Goal: Task Accomplishment & Management: Manage account settings

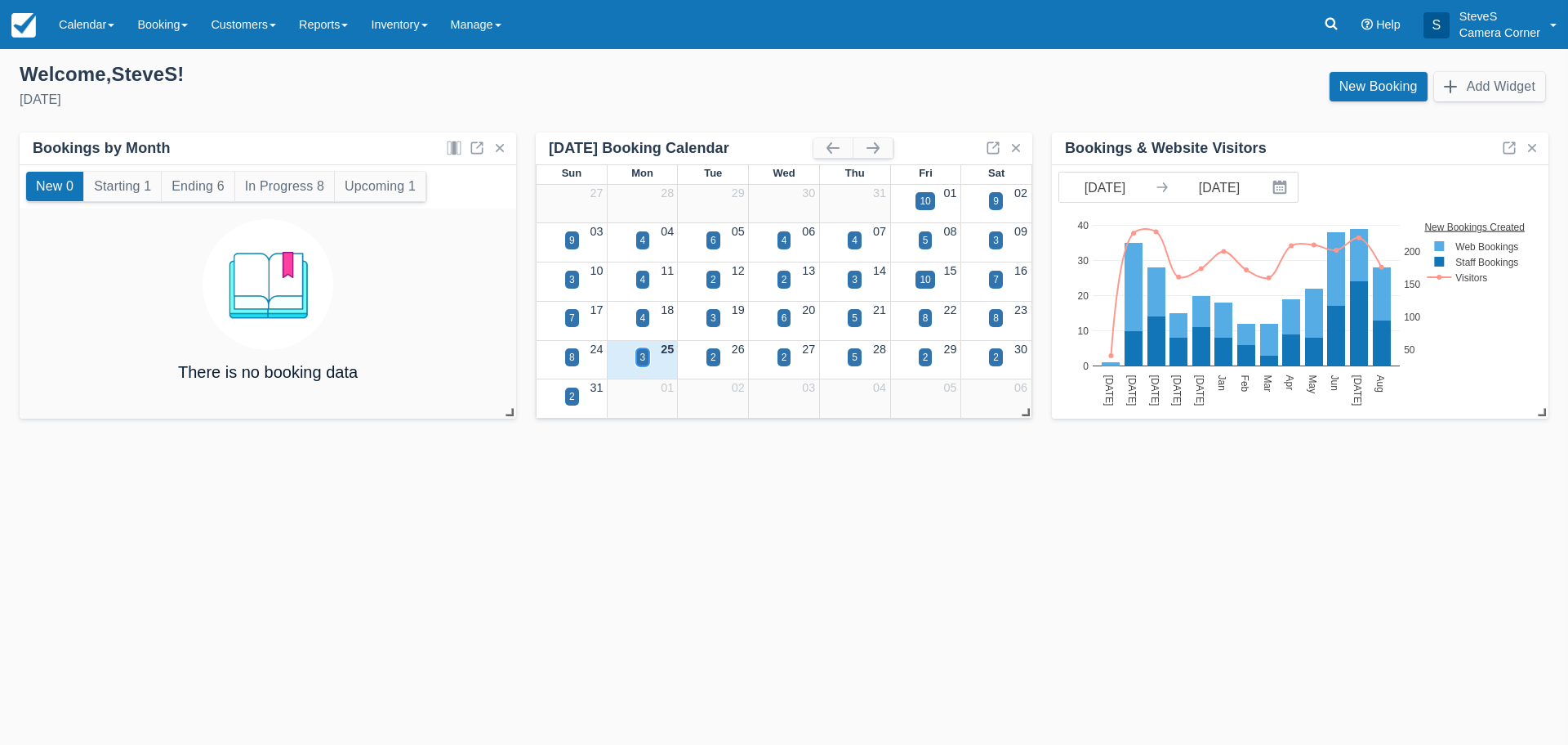
click at [643, 360] on div "3" at bounding box center [643, 357] width 6 height 15
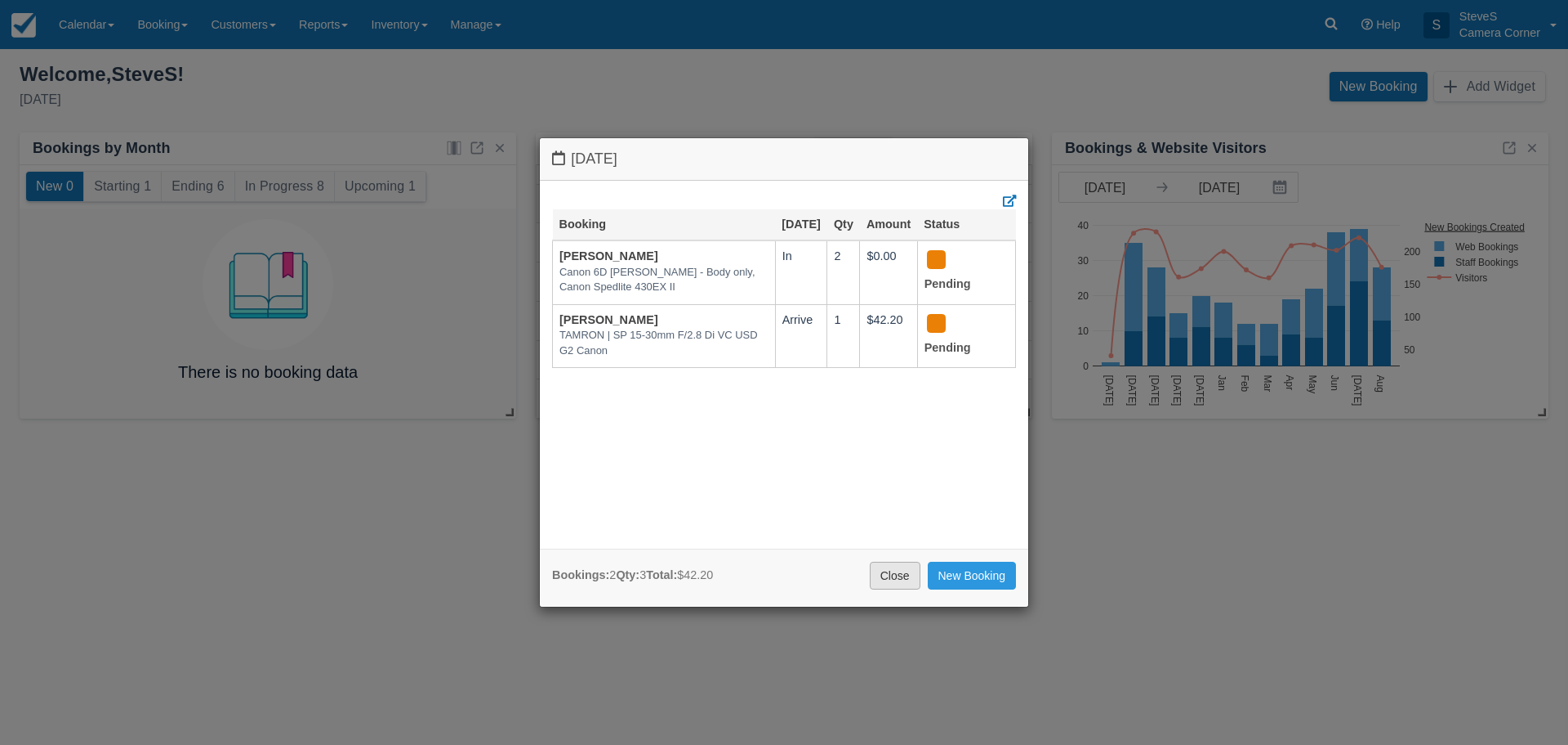
click at [898, 566] on link "Close" at bounding box center [895, 575] width 51 height 28
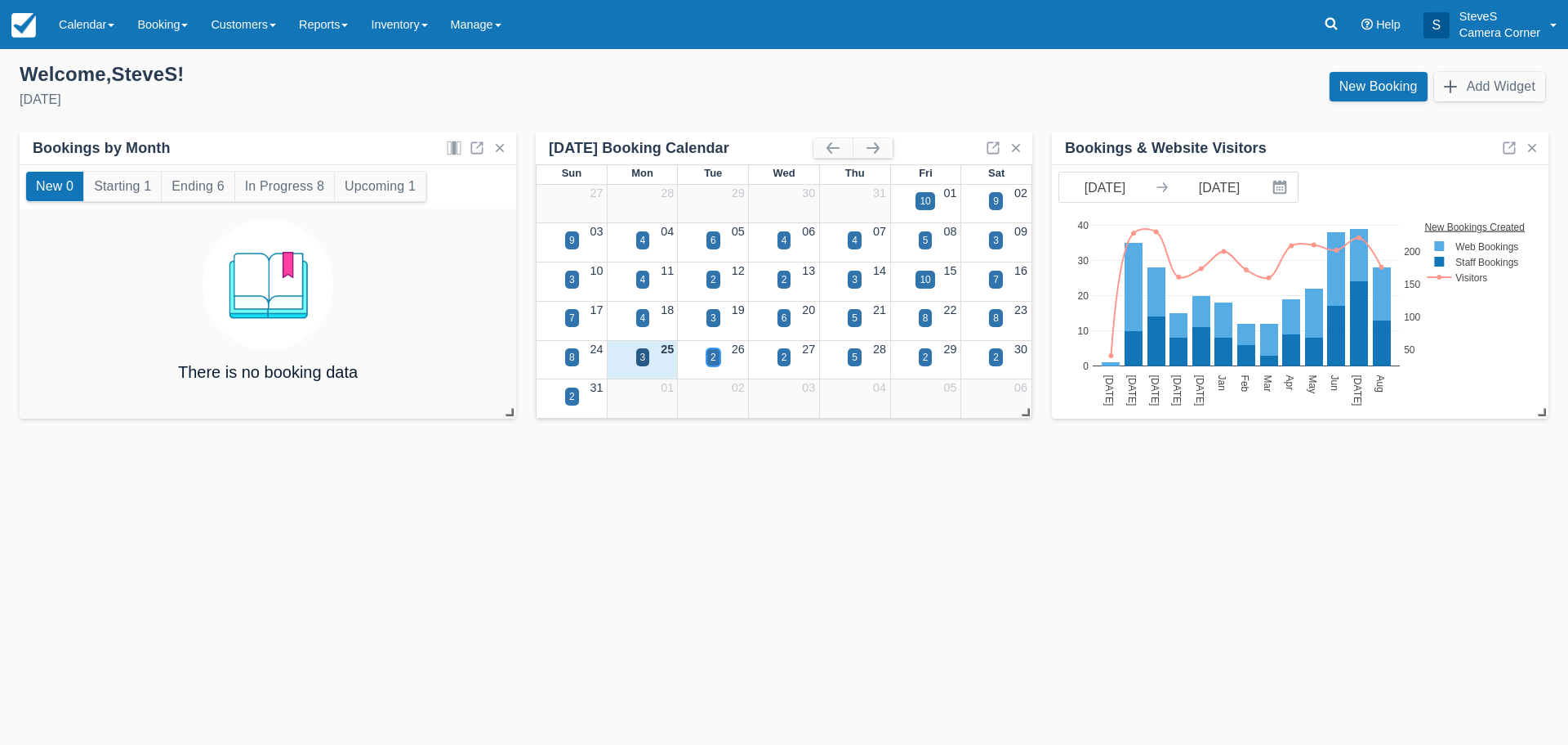
click at [713, 355] on div "2" at bounding box center [713, 357] width 6 height 15
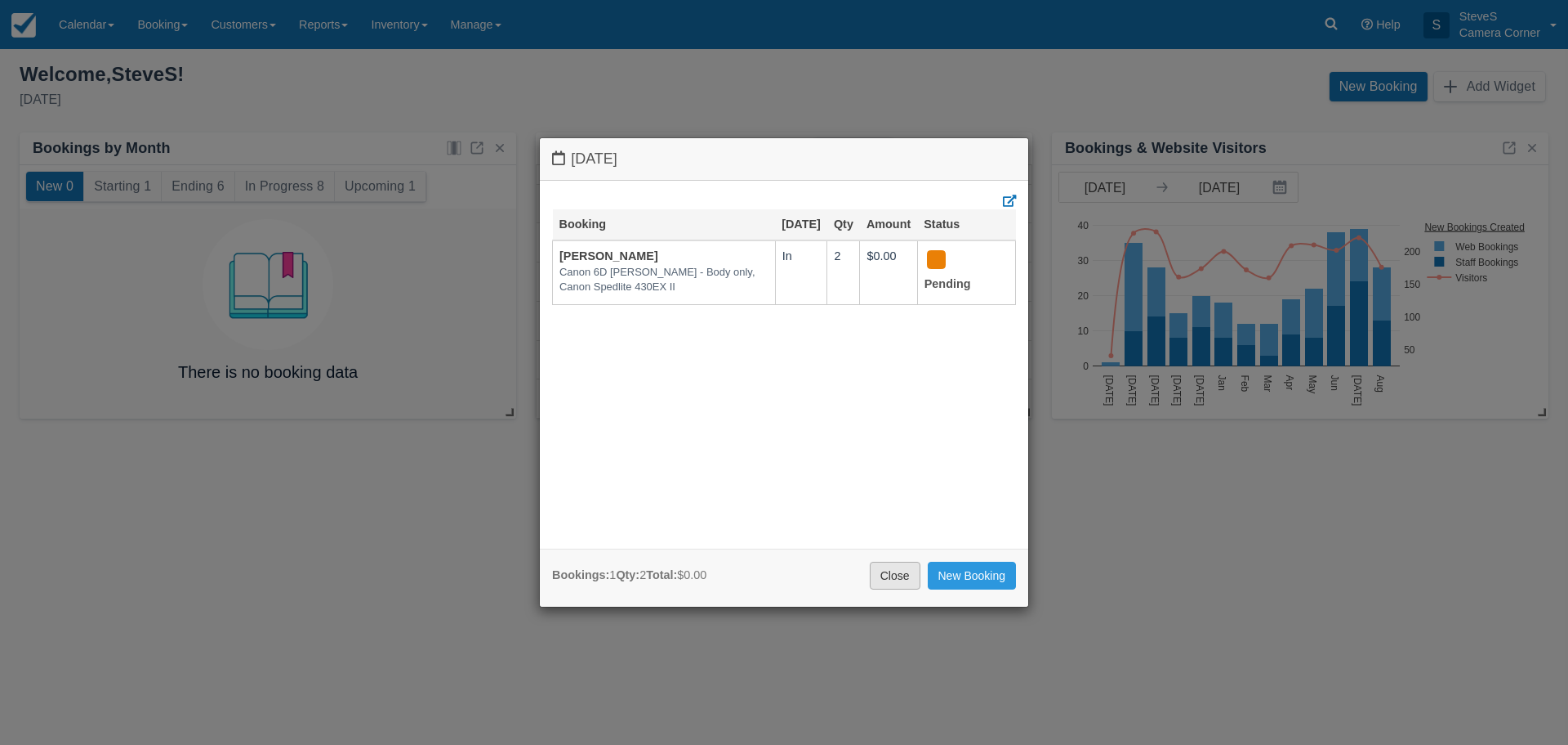
click at [899, 572] on link "Close" at bounding box center [895, 575] width 51 height 28
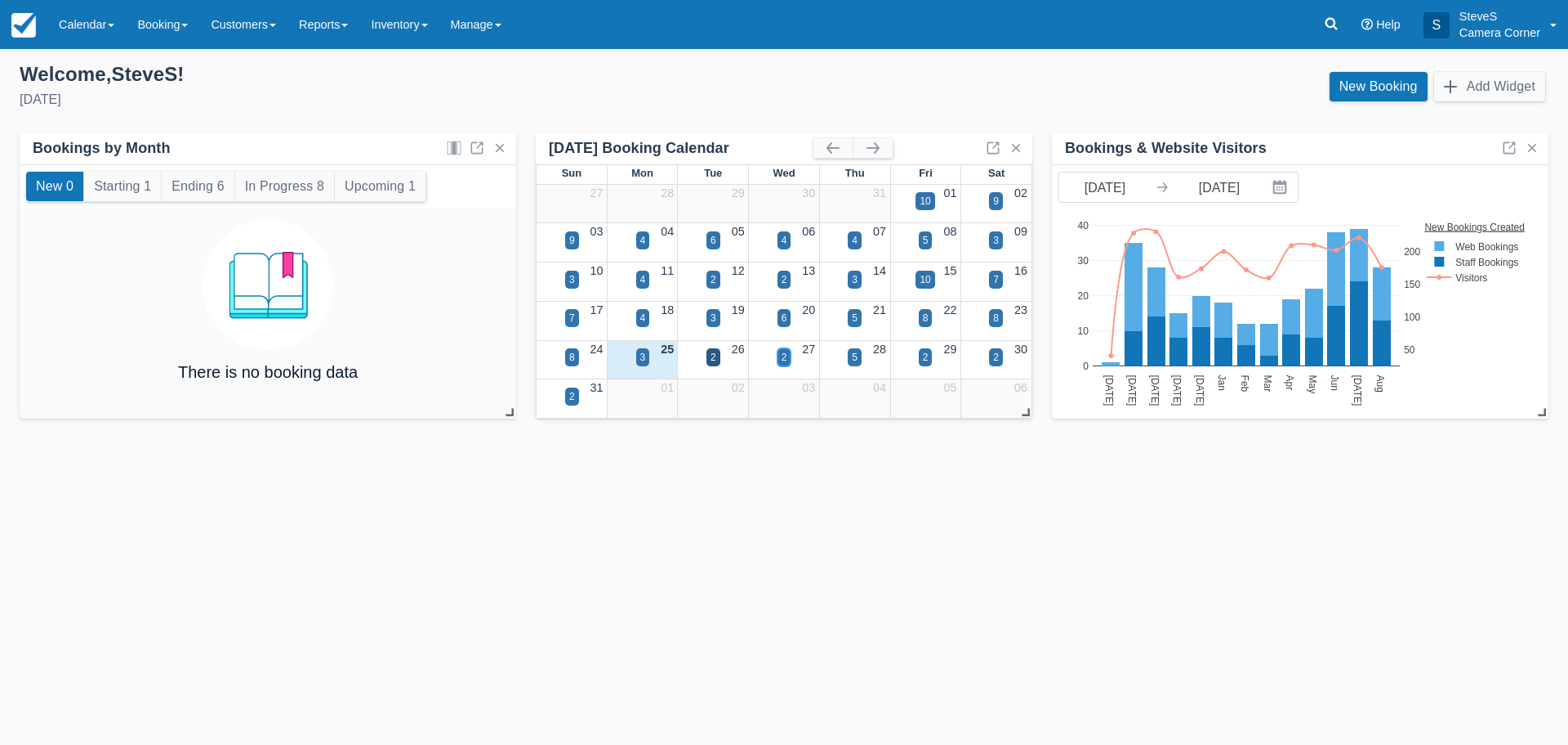
click at [782, 352] on div "2" at bounding box center [784, 357] width 14 height 18
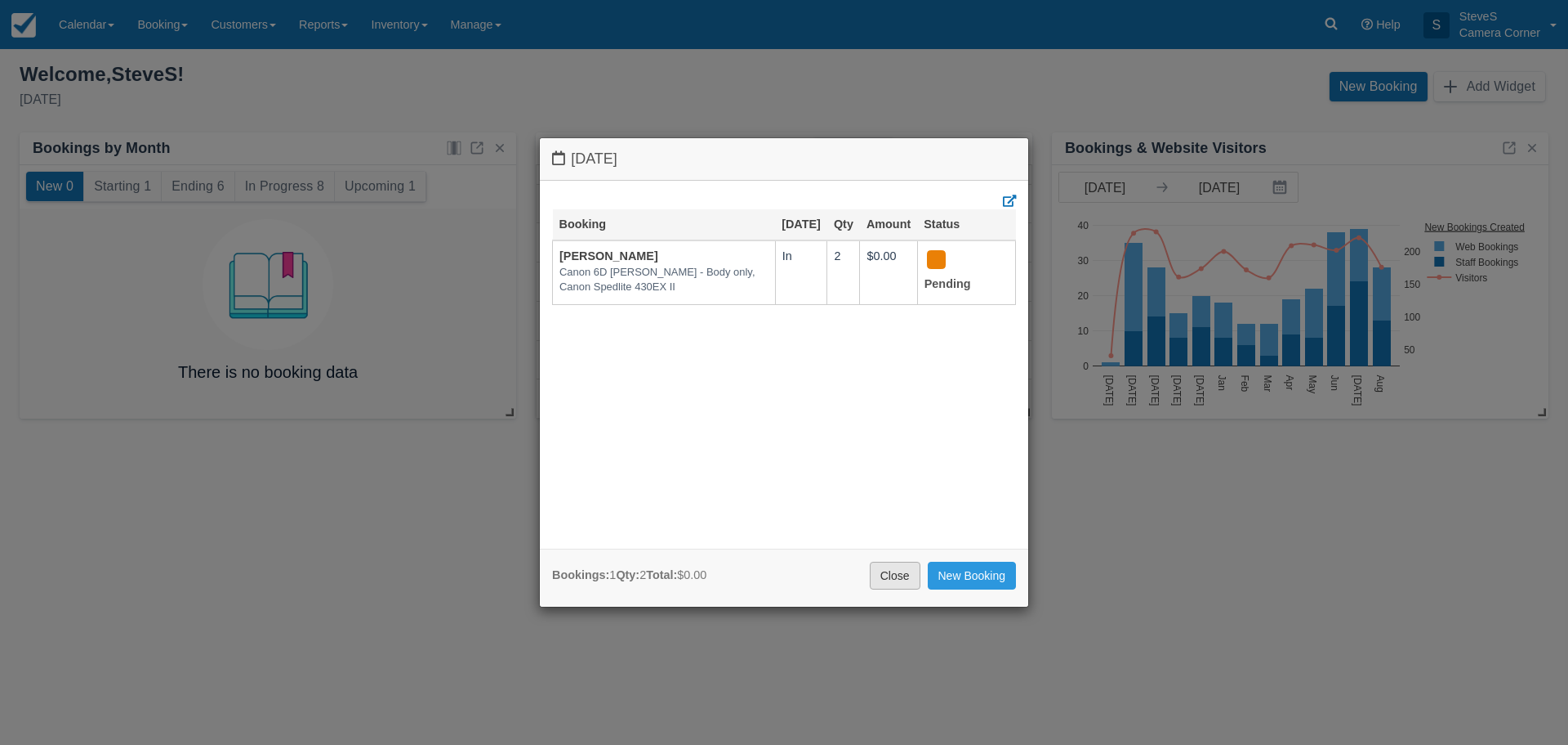
click at [898, 566] on link "Close" at bounding box center [895, 575] width 51 height 28
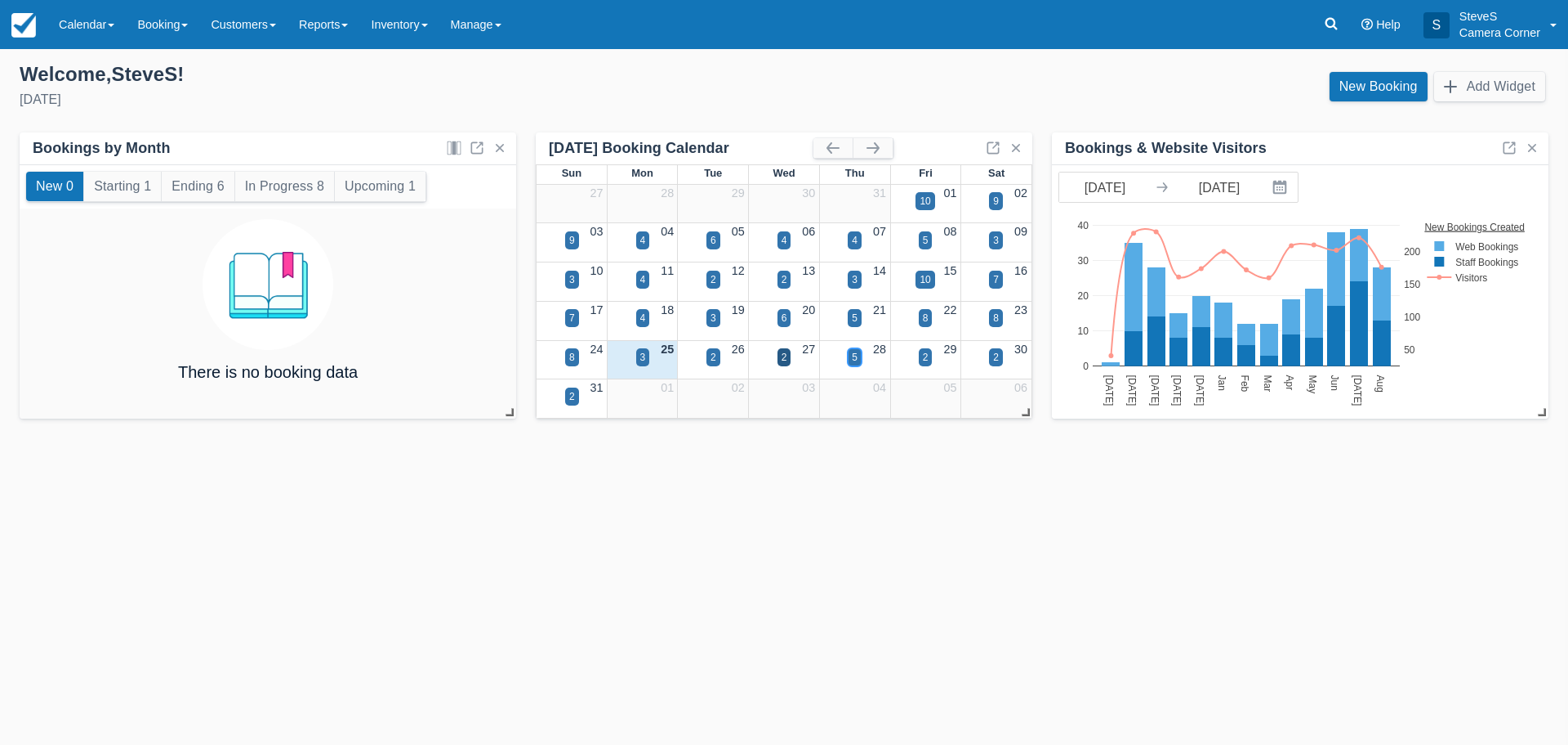
click at [856, 359] on div "5" at bounding box center [855, 357] width 6 height 15
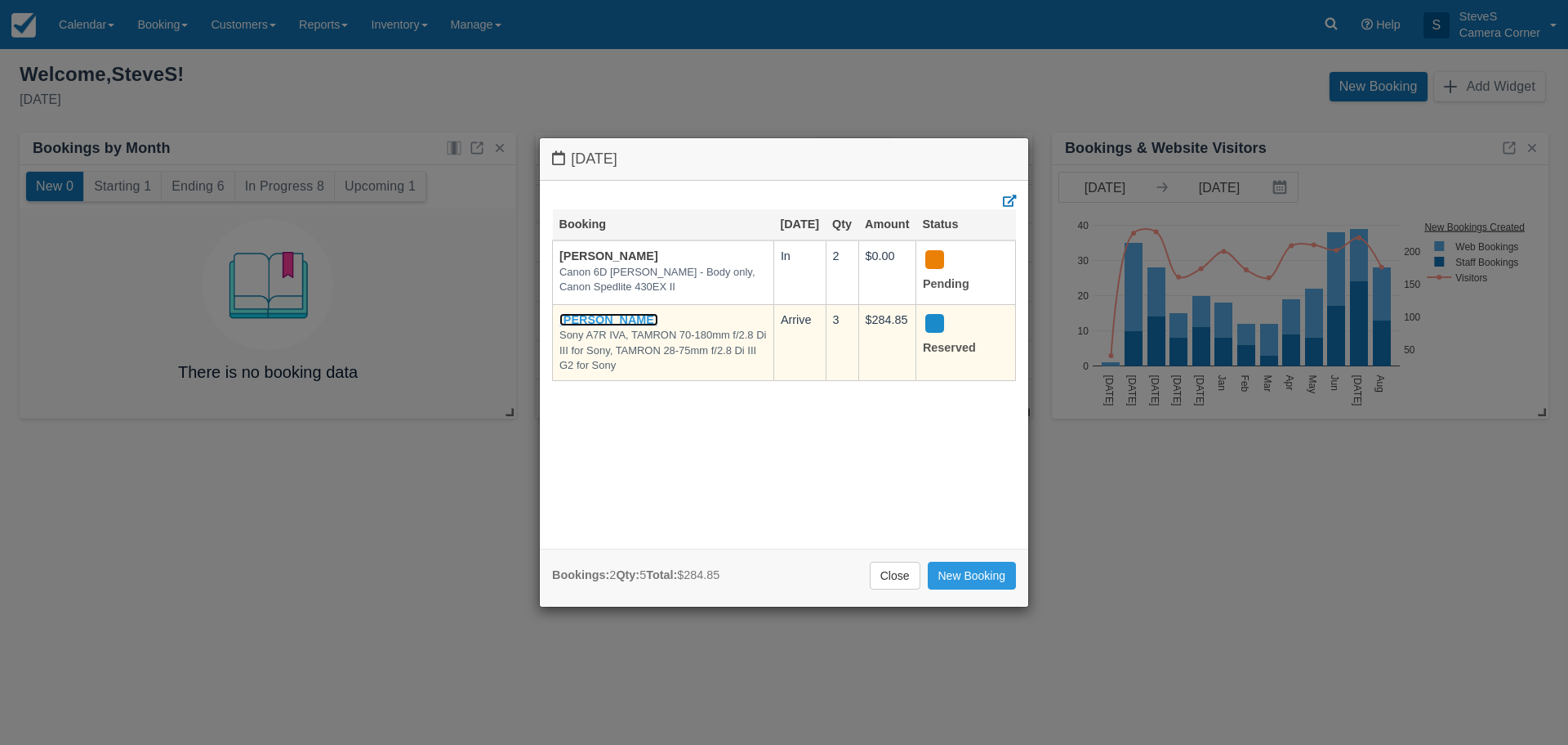
click at [626, 326] on link "Owen Reynolds" at bounding box center [609, 319] width 99 height 13
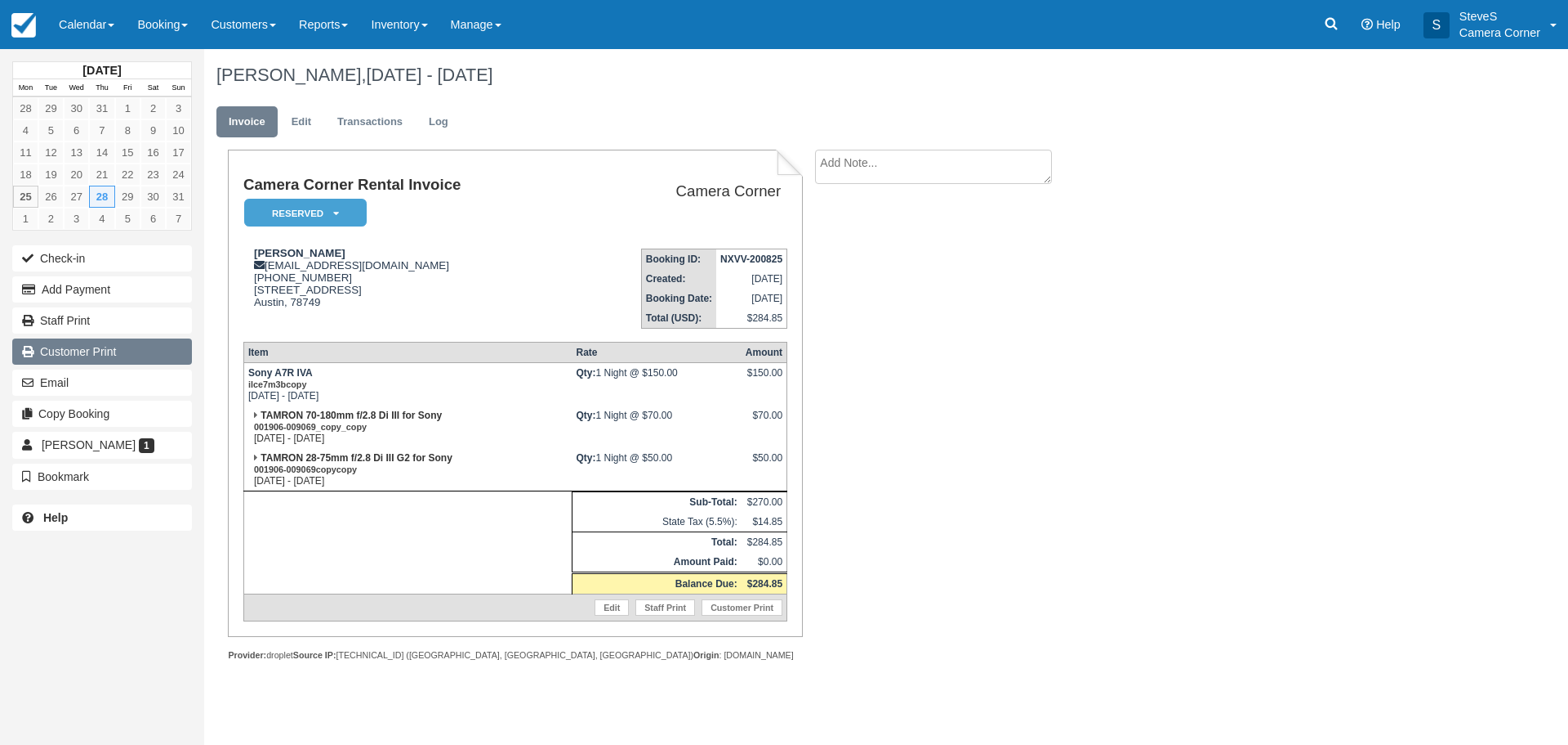
click at [47, 352] on link "Customer Print" at bounding box center [102, 352] width 179 height 26
click at [30, 27] on img at bounding box center [24, 26] width 25 height 25
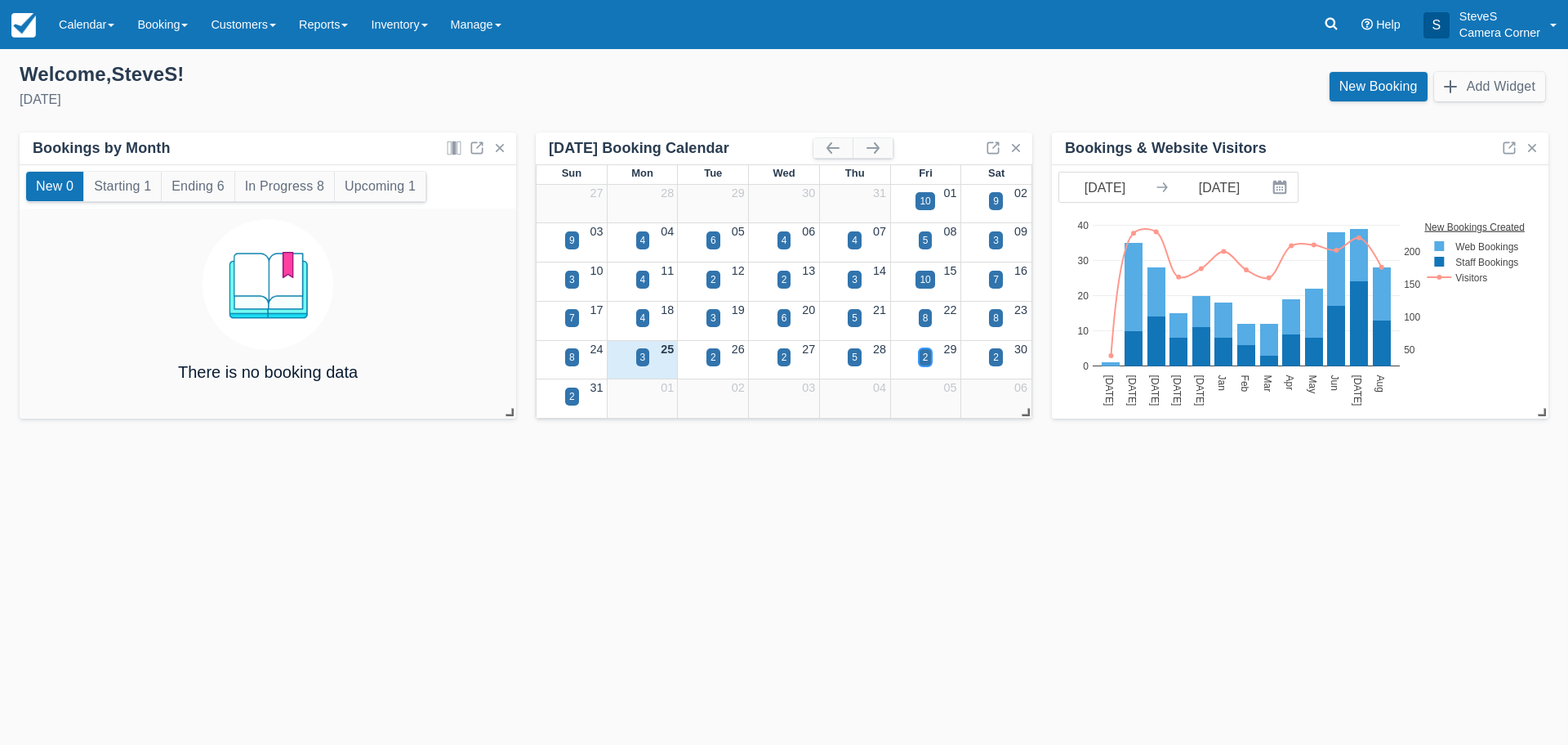
click at [921, 356] on div "2" at bounding box center [925, 357] width 14 height 18
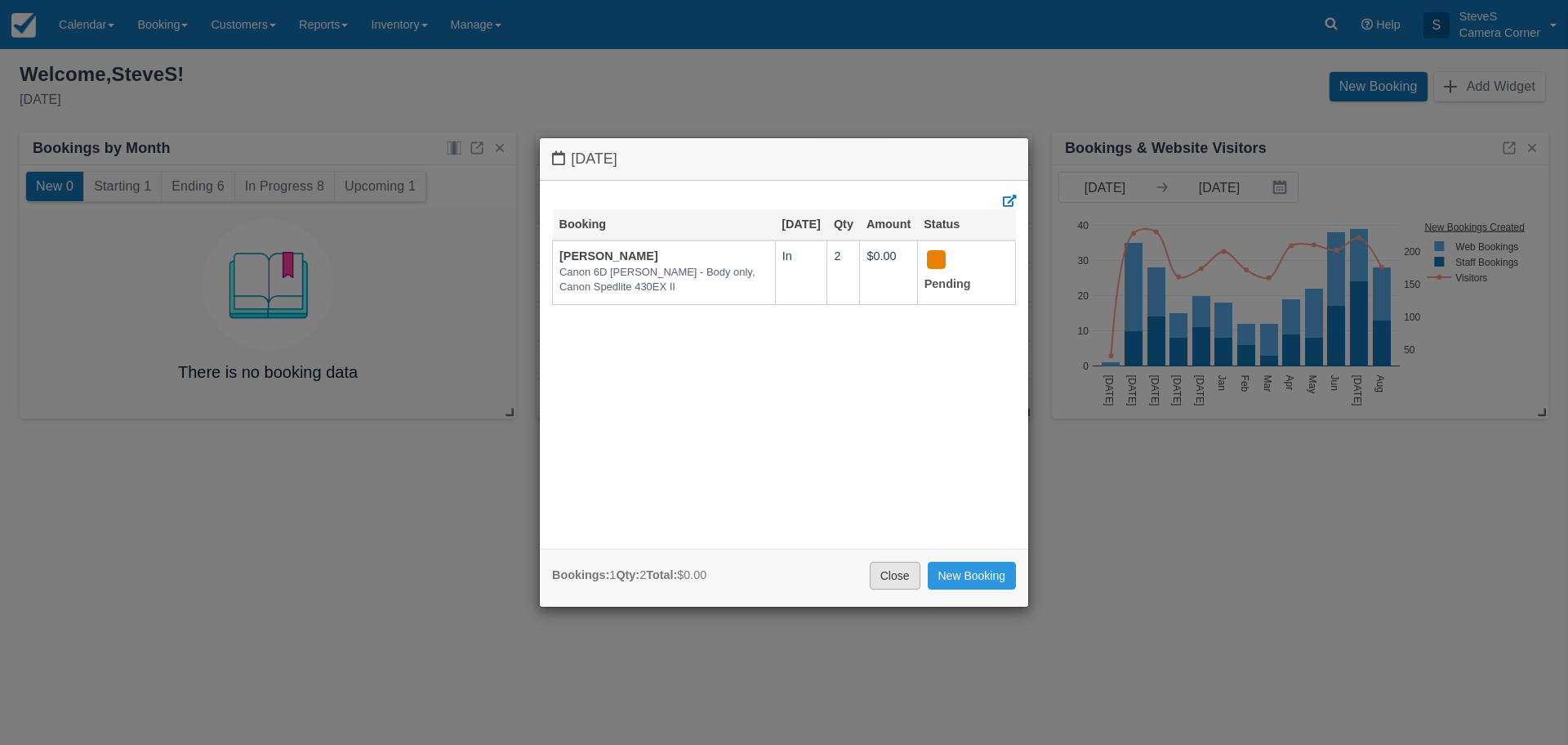
click at [915, 577] on link "Close" at bounding box center [895, 575] width 51 height 28
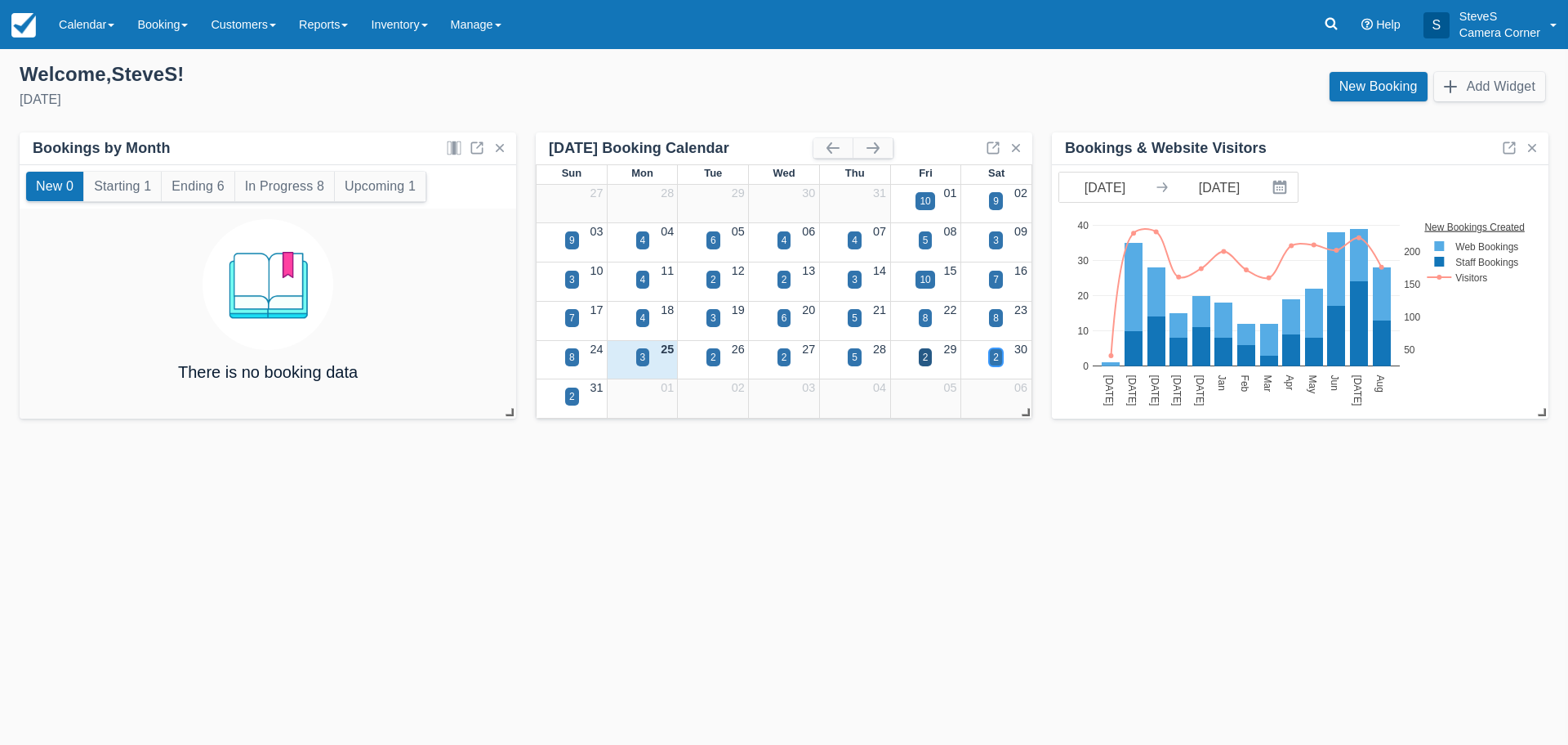
click at [995, 358] on div "2" at bounding box center [995, 357] width 6 height 15
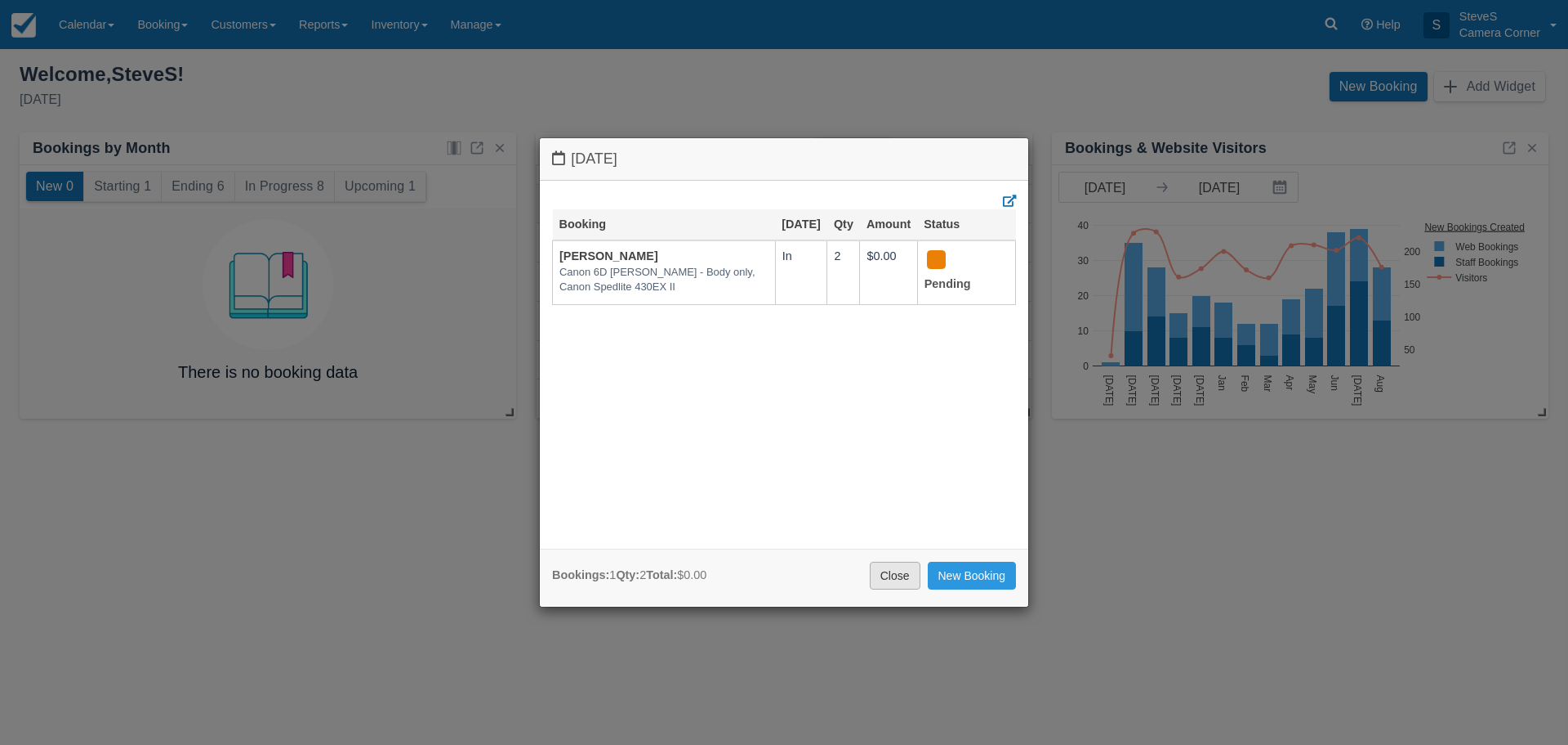
drag, startPoint x: 912, startPoint y: 578, endPoint x: 485, endPoint y: 418, distance: 456.0
click at [908, 577] on link "Close" at bounding box center [895, 575] width 51 height 28
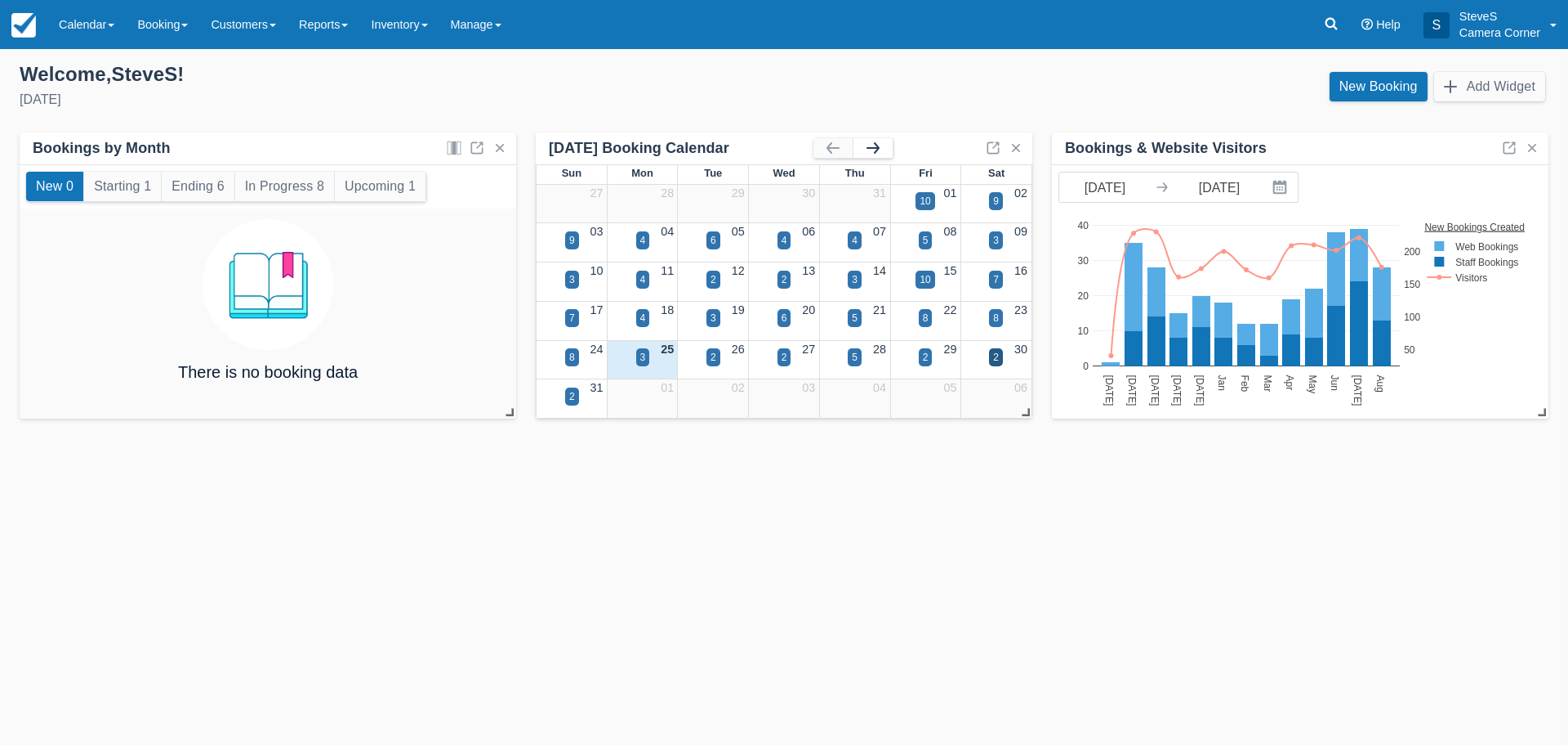
click at [886, 145] on button "button" at bounding box center [874, 148] width 39 height 20
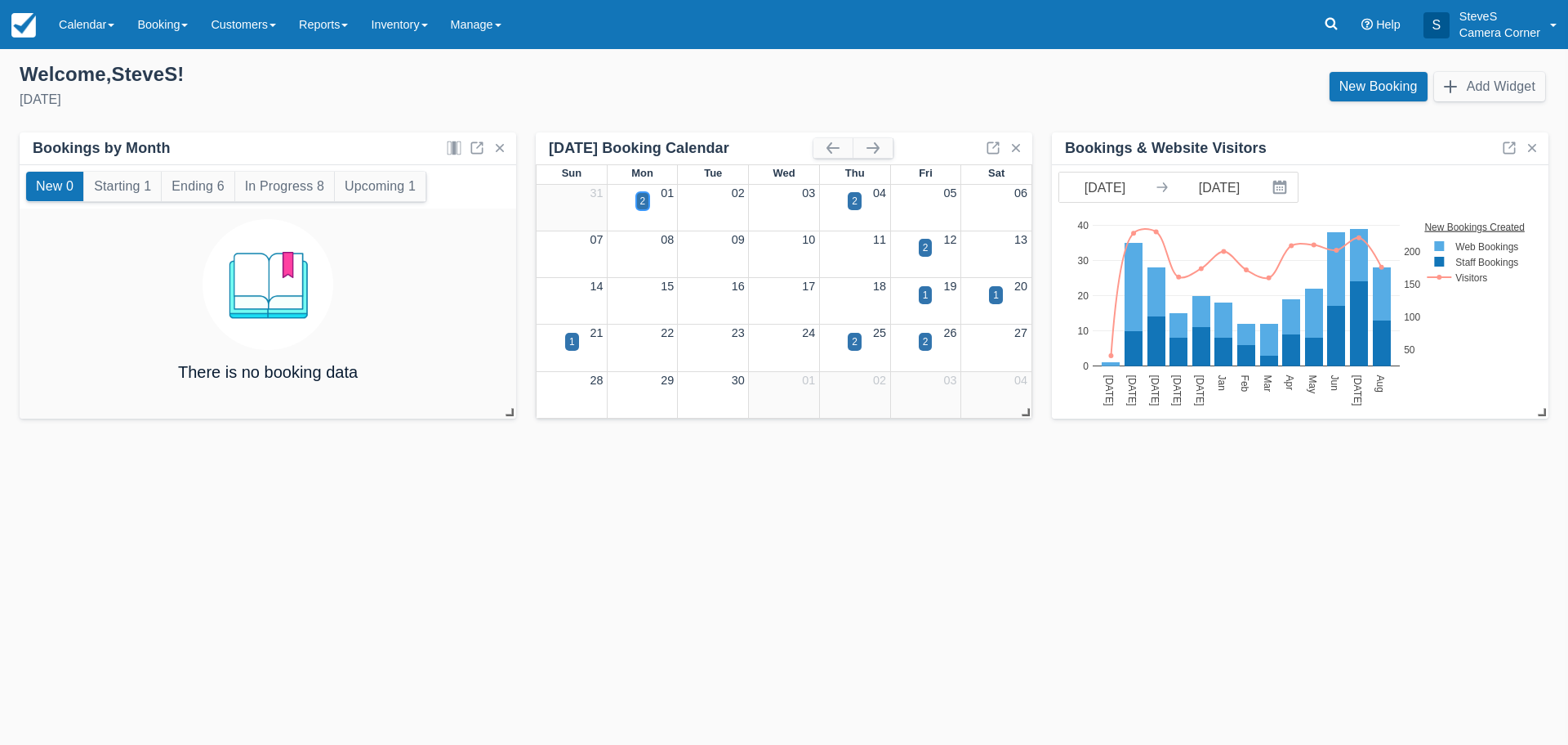
click at [643, 207] on div "2" at bounding box center [643, 201] width 6 height 15
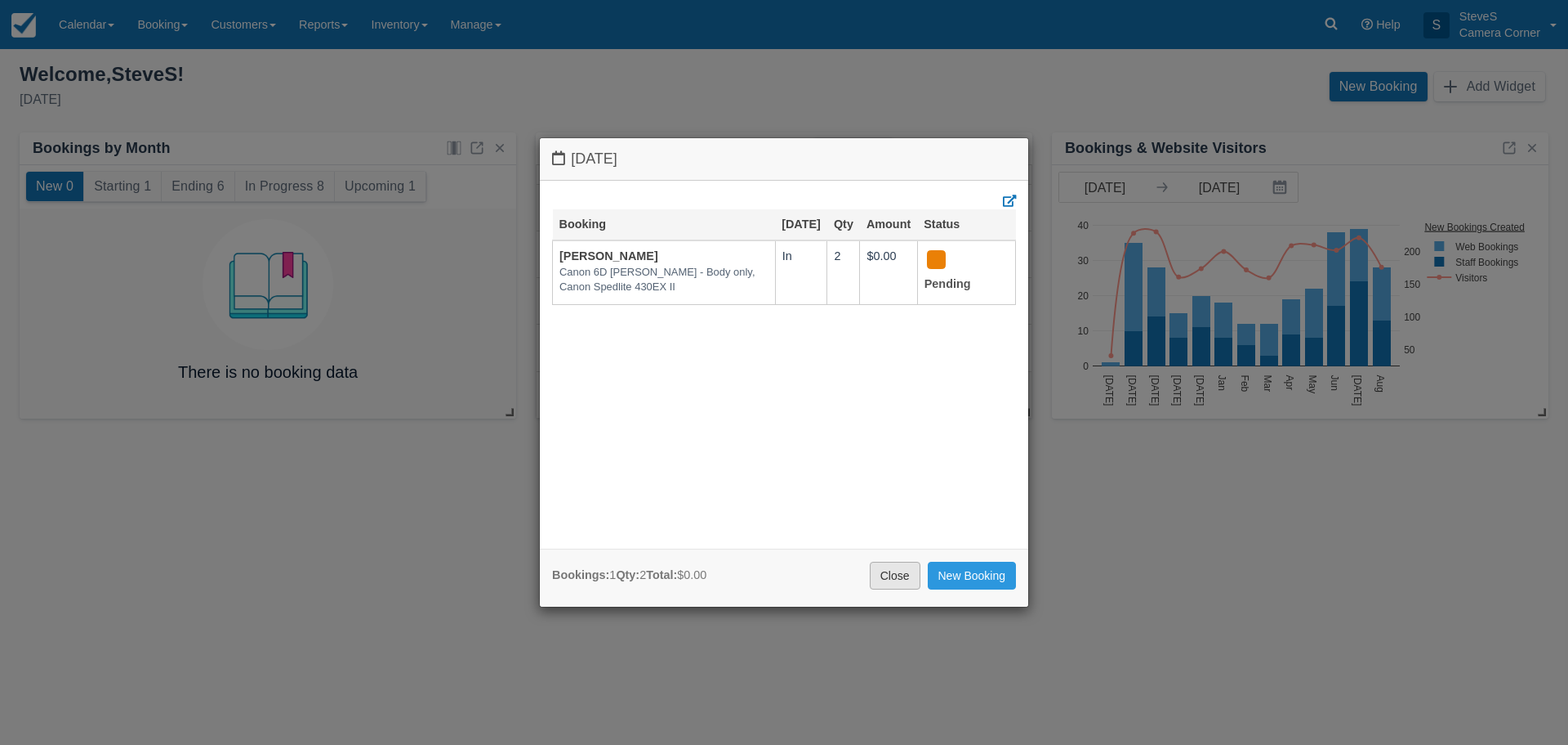
click at [912, 582] on link "Close" at bounding box center [895, 575] width 51 height 28
